Goal: Entertainment & Leisure: Consume media (video, audio)

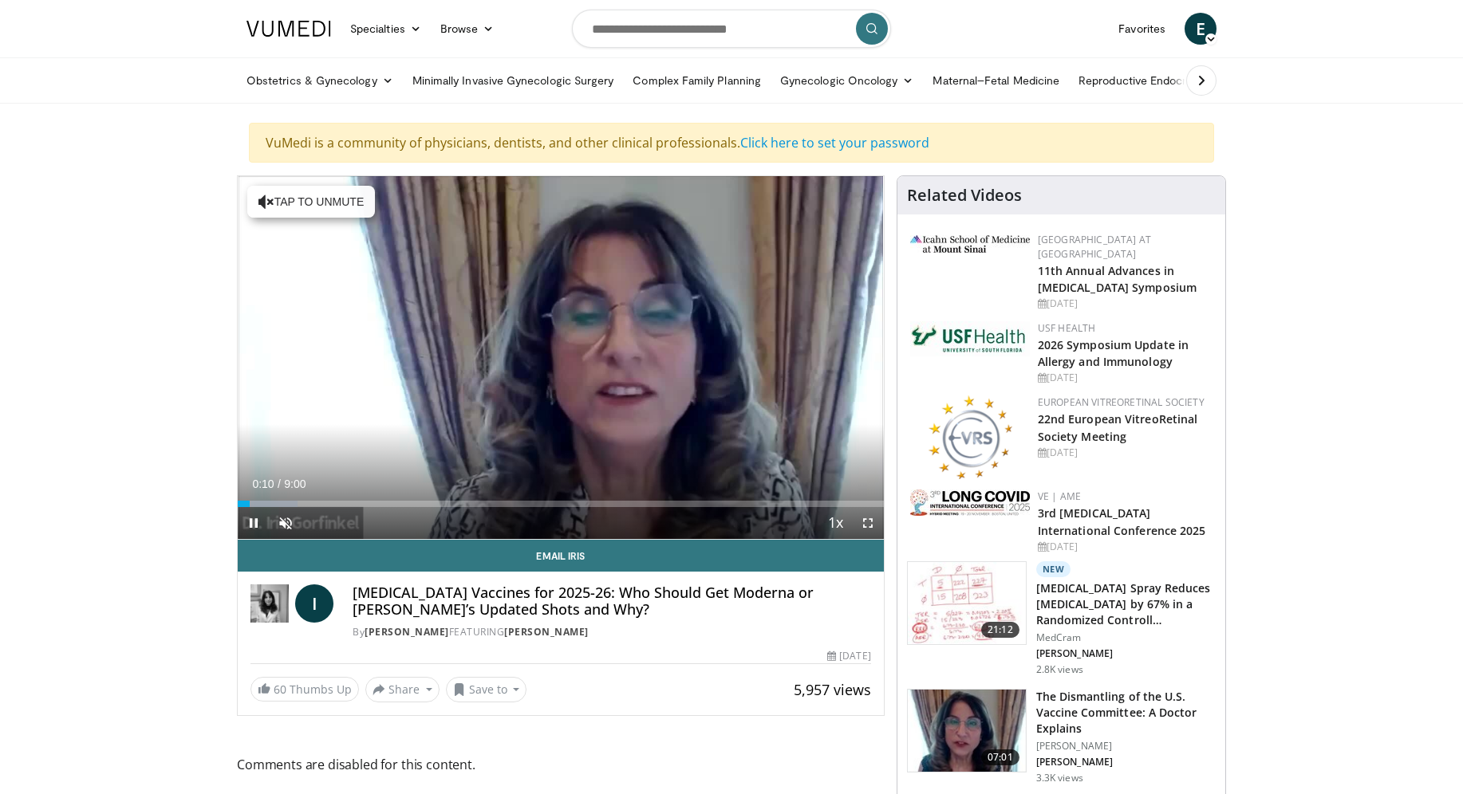
drag, startPoint x: 492, startPoint y: 395, endPoint x: 424, endPoint y: 454, distance: 89.9
click at [424, 454] on div "10 seconds Tap to unmute" at bounding box center [561, 357] width 646 height 363
click at [283, 524] on span "Video Player" at bounding box center [286, 523] width 32 height 32
click at [249, 522] on span "Video Player" at bounding box center [254, 523] width 32 height 32
click at [352, 521] on div "Current Time 0:40 / Duration 9:00 Pause Skip Backward Skip Forward Mute 65% Loa…" at bounding box center [561, 523] width 646 height 32
